Goal: Check status: Check status

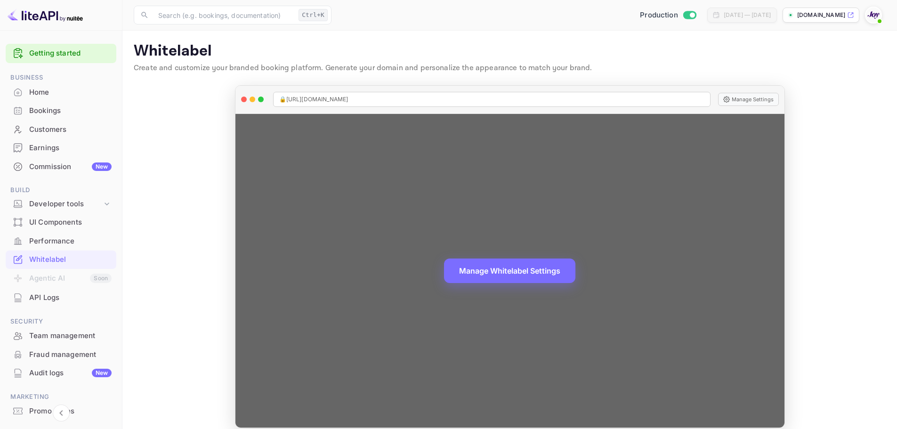
scroll to position [10, 0]
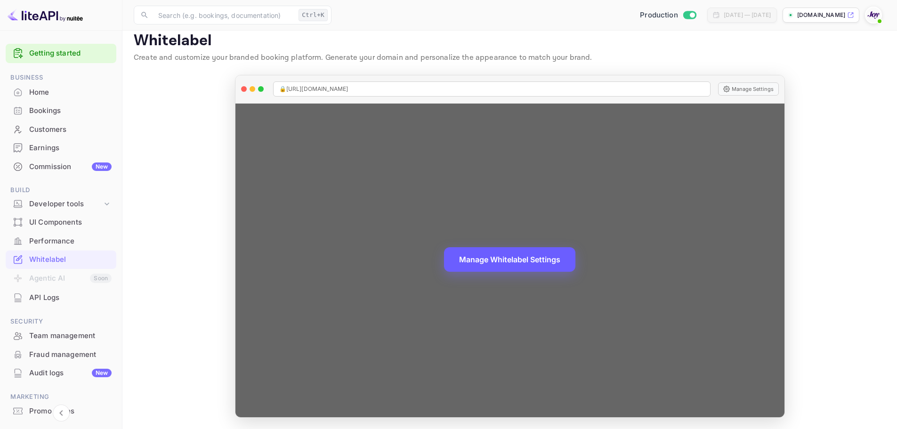
click at [482, 261] on button "Manage Whitelabel Settings" at bounding box center [509, 259] width 131 height 24
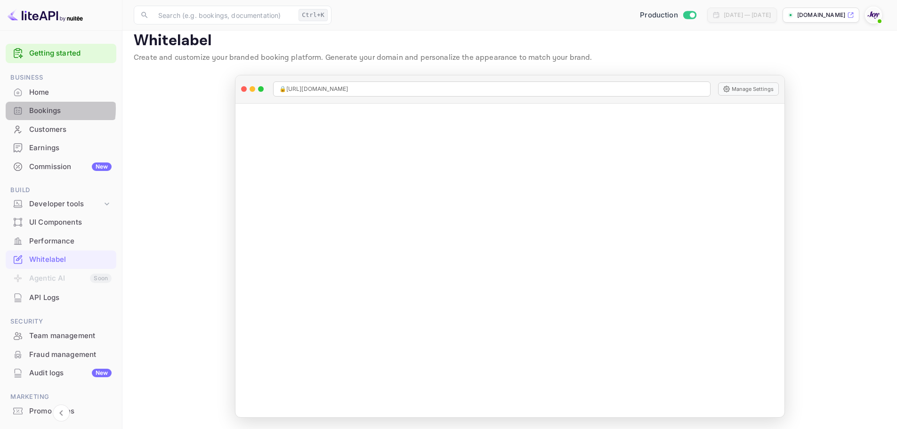
click at [40, 109] on div "Bookings" at bounding box center [70, 110] width 82 height 11
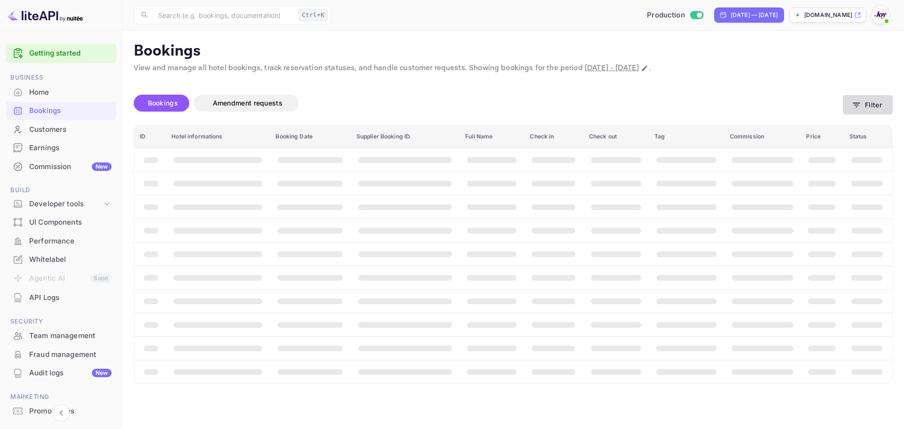
click at [864, 106] on button "Filter" at bounding box center [868, 104] width 50 height 19
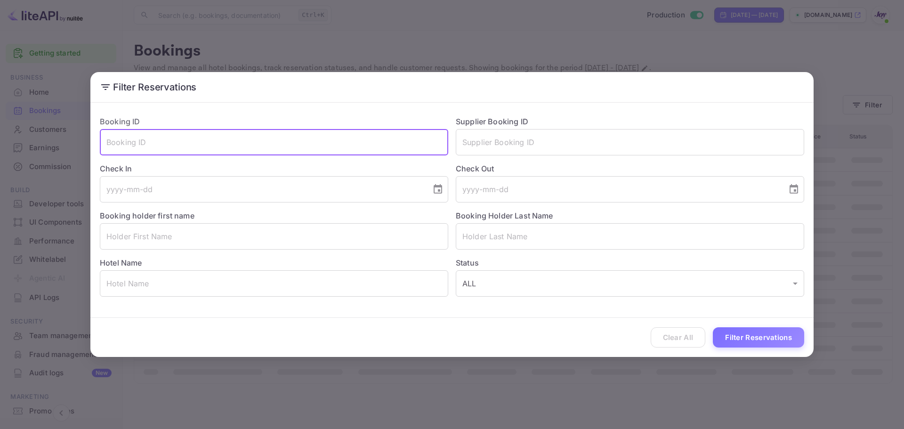
click at [223, 139] on input "text" at bounding box center [274, 142] width 348 height 26
paste input "819660105"
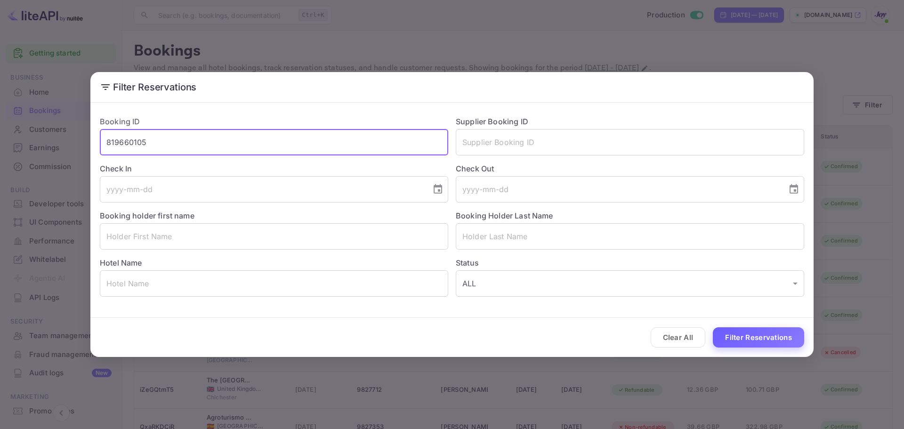
type input "819660105"
click at [747, 331] on button "Filter Reservations" at bounding box center [758, 337] width 91 height 20
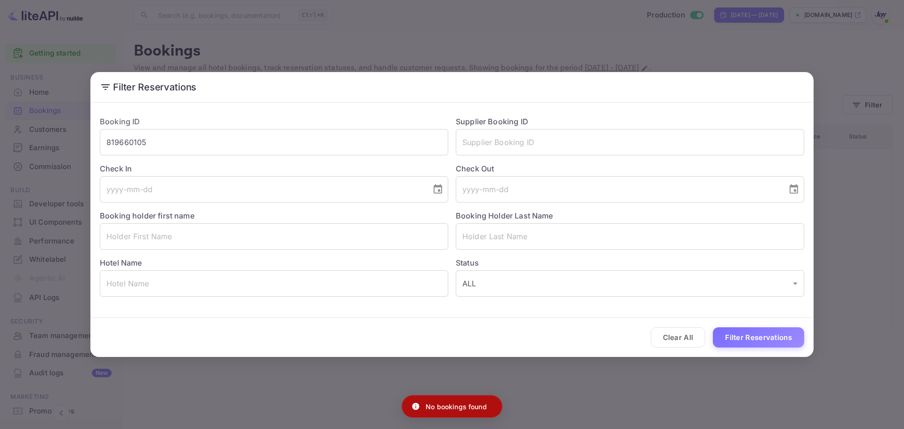
click at [266, 119] on div "Booking ID 819660105 ​" at bounding box center [270, 131] width 356 height 47
click at [277, 146] on input "819660105" at bounding box center [274, 142] width 348 height 26
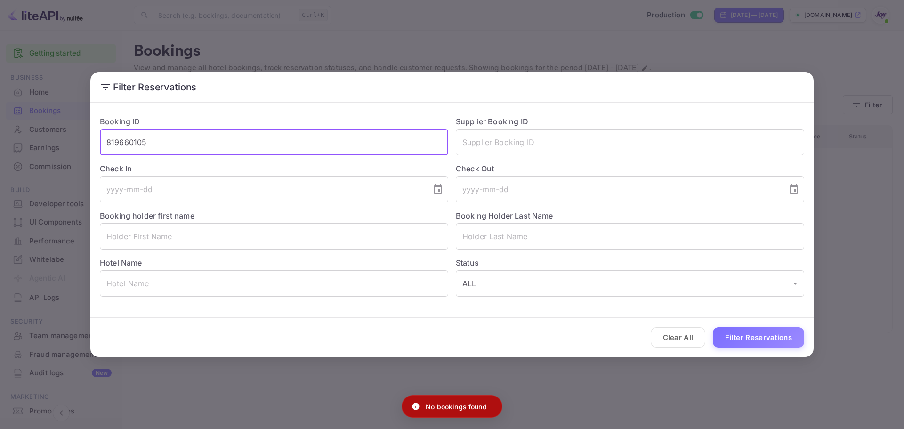
click at [277, 146] on input "819660105" at bounding box center [274, 142] width 348 height 26
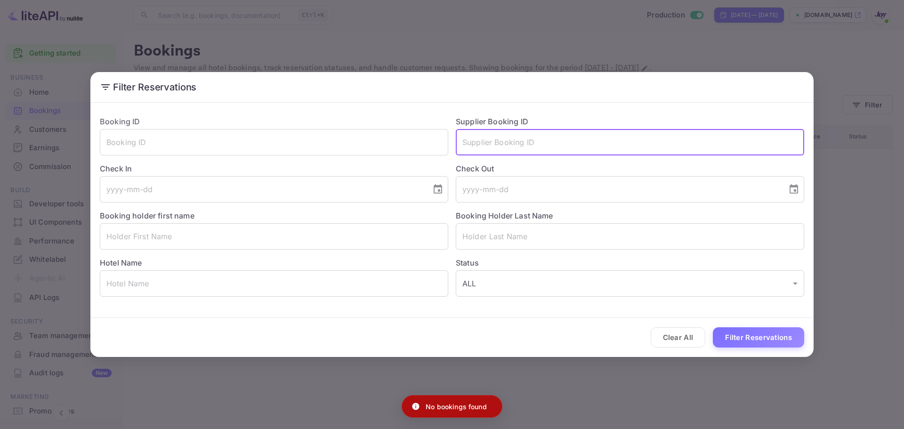
click at [504, 142] on input "text" at bounding box center [630, 142] width 348 height 26
paste input "819660105"
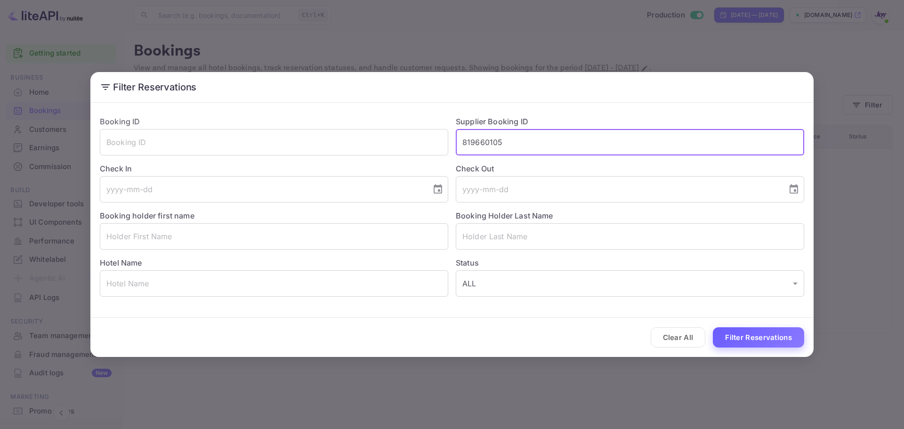
type input "819660105"
click at [755, 336] on button "Filter Reservations" at bounding box center [758, 337] width 91 height 20
